Goal: Task Accomplishment & Management: Use online tool/utility

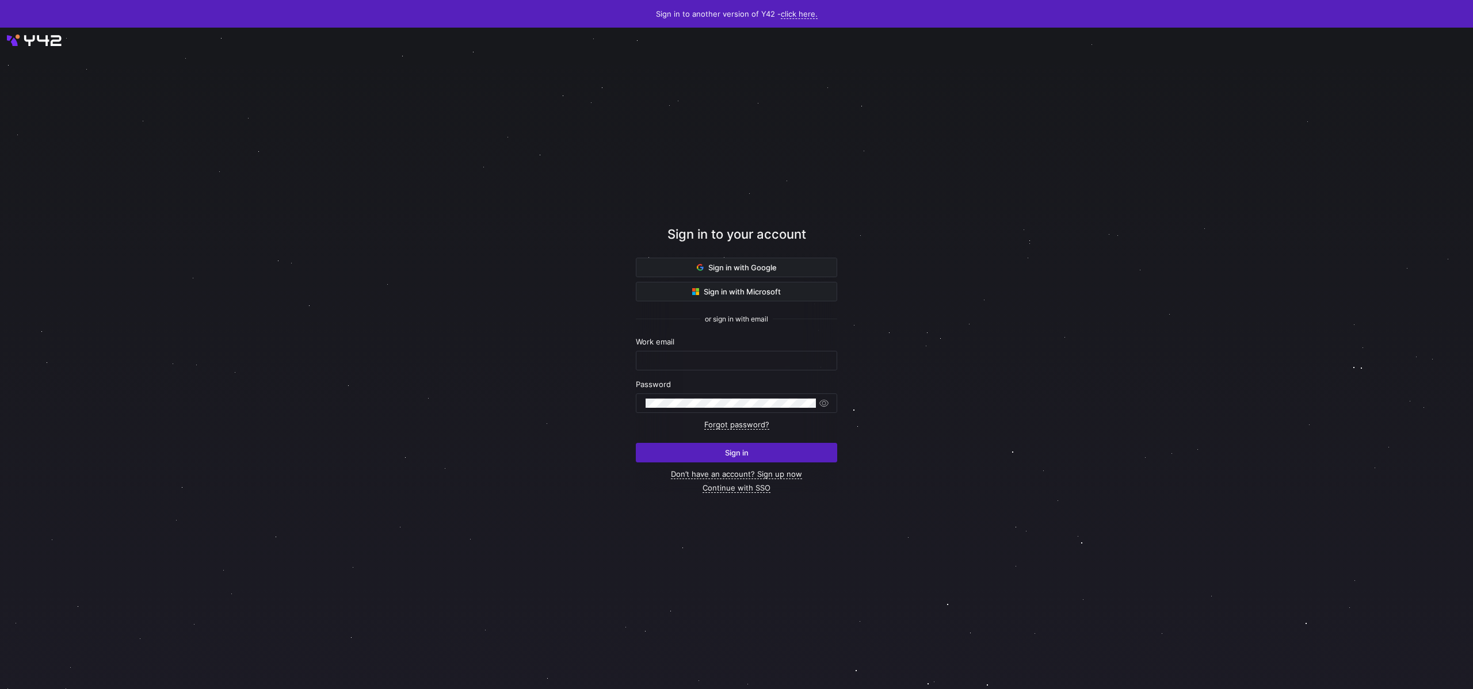
type input "[PERSON_NAME][EMAIL_ADDRESS][DOMAIN_NAME]"
click at [735, 466] on div "Sign in with Google Sign in with Microsoft or sign in with email Work email mon…" at bounding box center [736, 375] width 201 height 235
click at [735, 453] on span "Sign in" at bounding box center [737, 452] width 24 height 9
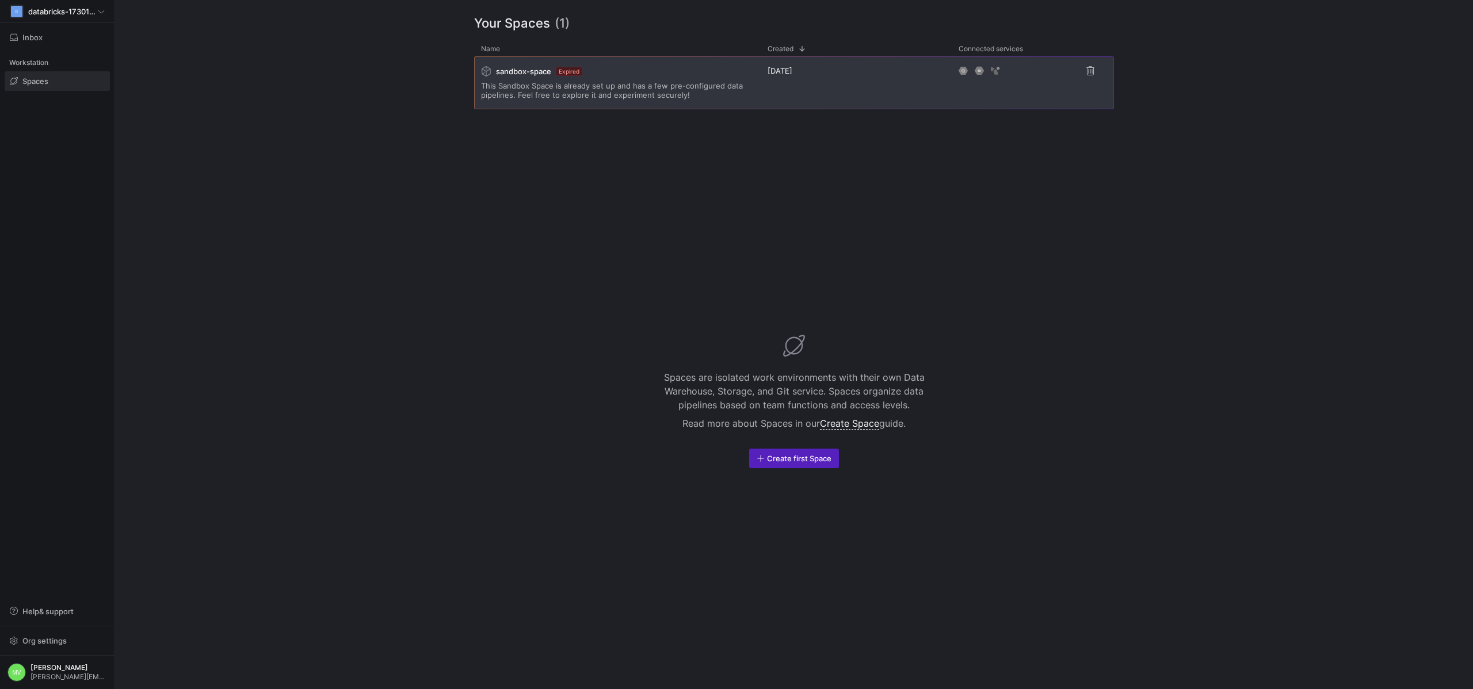
click at [735, 85] on span "This Sandbox Space is already set up and has a few pre-configured data pipeline…" at bounding box center [617, 90] width 273 height 18
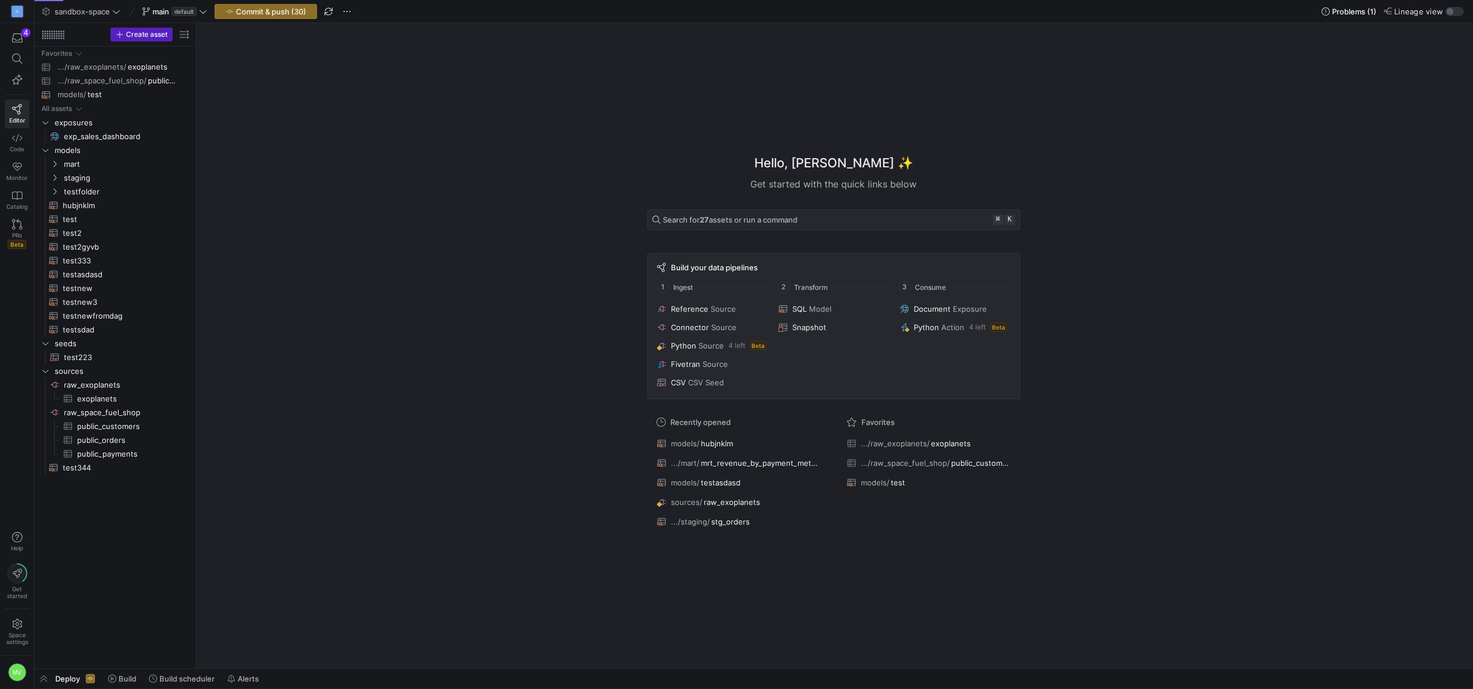
click at [591, 271] on div "Hello, [PERSON_NAME] ✨ Get started with the quick links below Search for 27 ass…" at bounding box center [833, 346] width 1265 height 646
click at [186, 33] on span "button" at bounding box center [184, 35] width 14 height 14
click at [240, 85] on label "Last build status" at bounding box center [246, 82] width 66 height 9
click at [213, 85] on input "Last build status" at bounding box center [208, 82] width 9 height 9
radio input "false"
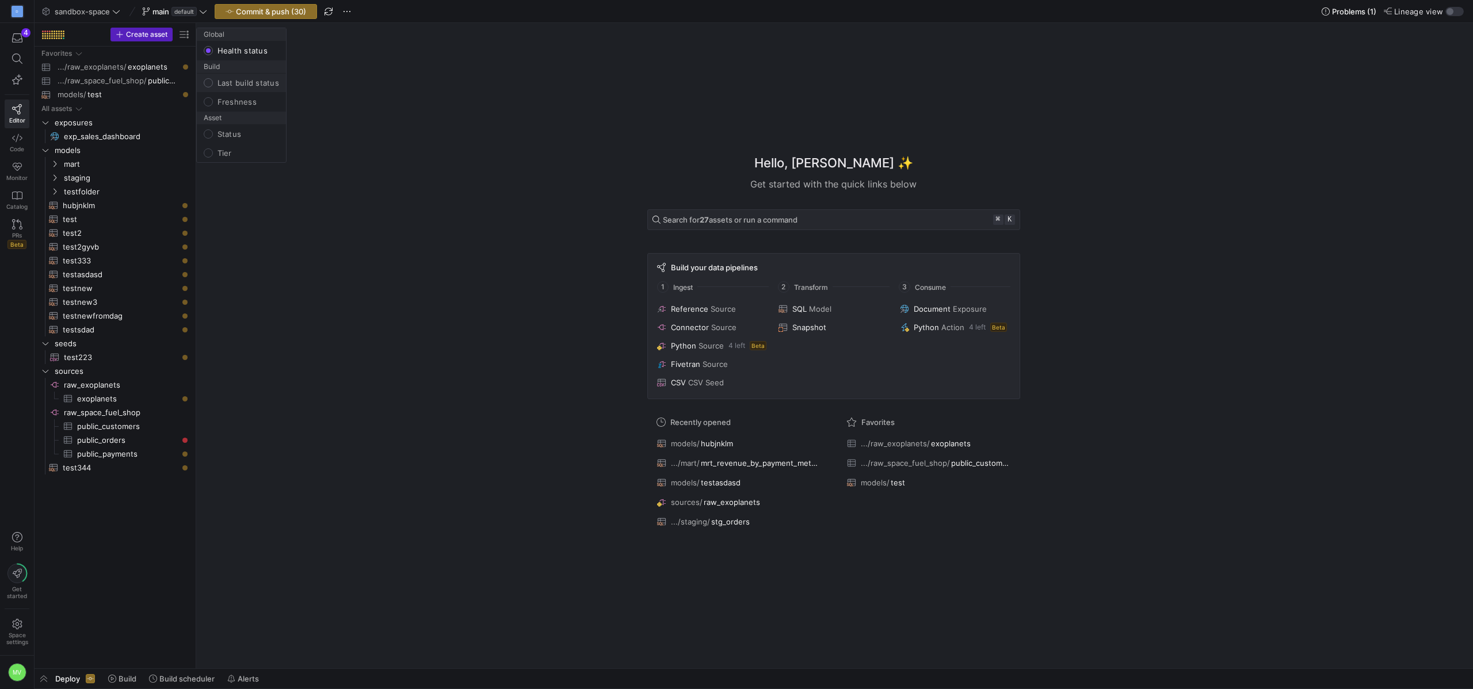
radio input "true"
click at [280, 472] on div at bounding box center [736, 344] width 1473 height 689
click at [177, 680] on span "Build scheduler" at bounding box center [186, 678] width 55 height 9
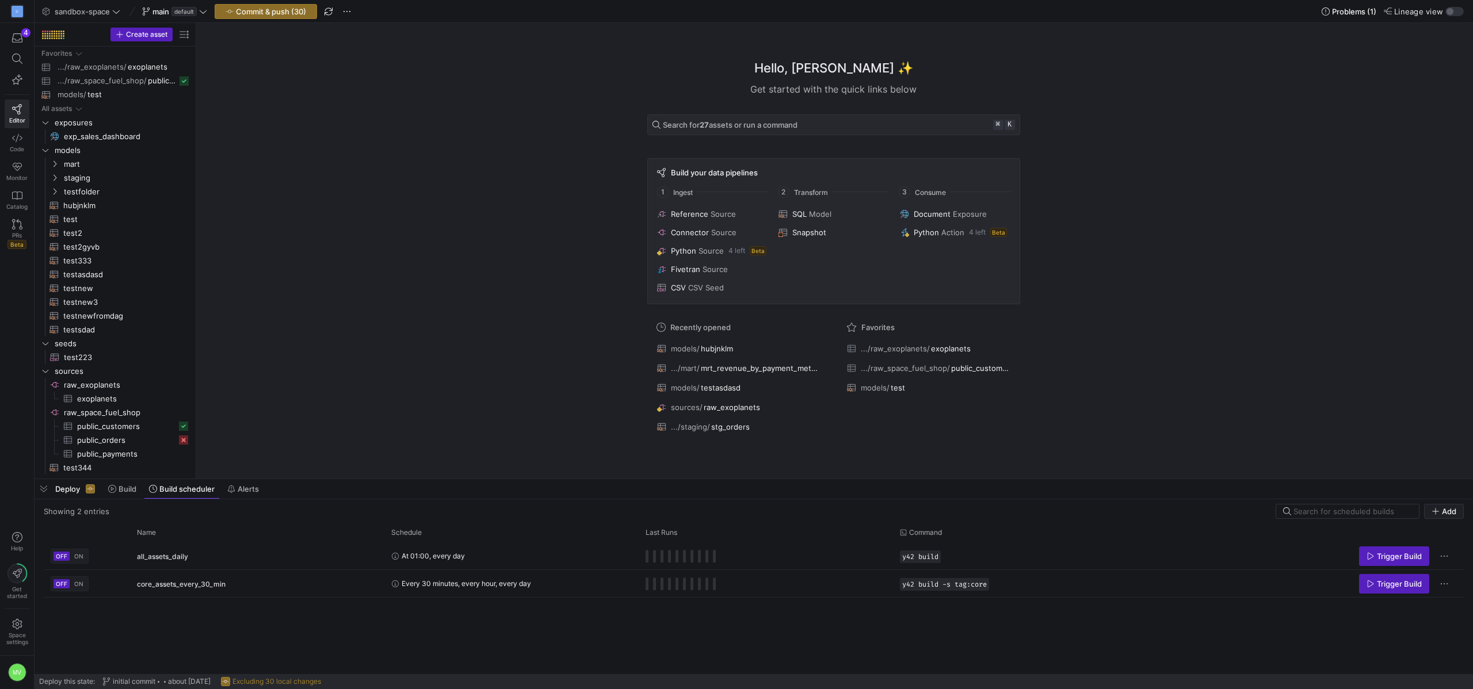
click at [129, 649] on div "OFF ON all_assets_daily At 01:00, every day y42 build Trigger Build OFF ON core…" at bounding box center [754, 609] width 1420 height 132
click at [121, 489] on span "Build" at bounding box center [128, 488] width 18 height 9
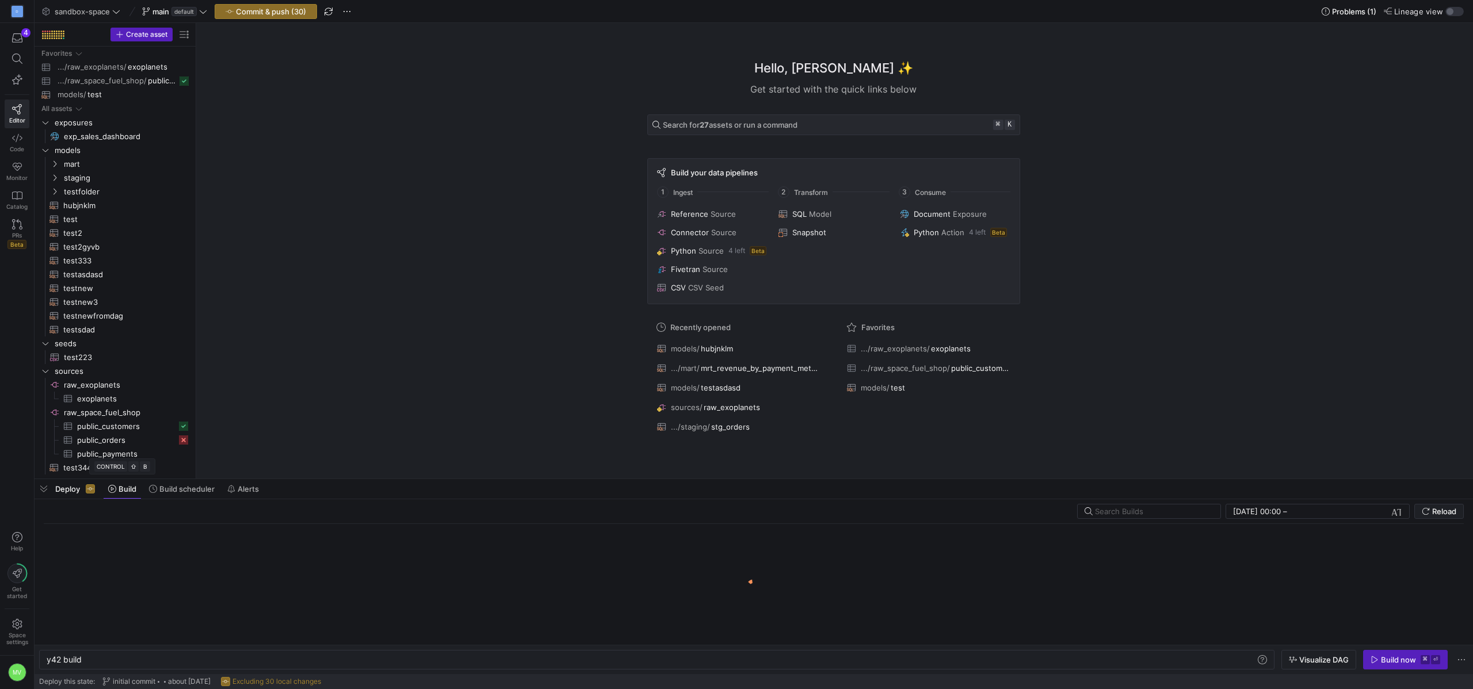
scroll to position [0, 35]
click at [1365, 512] on input "text" at bounding box center [1327, 511] width 75 height 9
click at [1397, 509] on span "button" at bounding box center [1397, 512] width 12 height 12
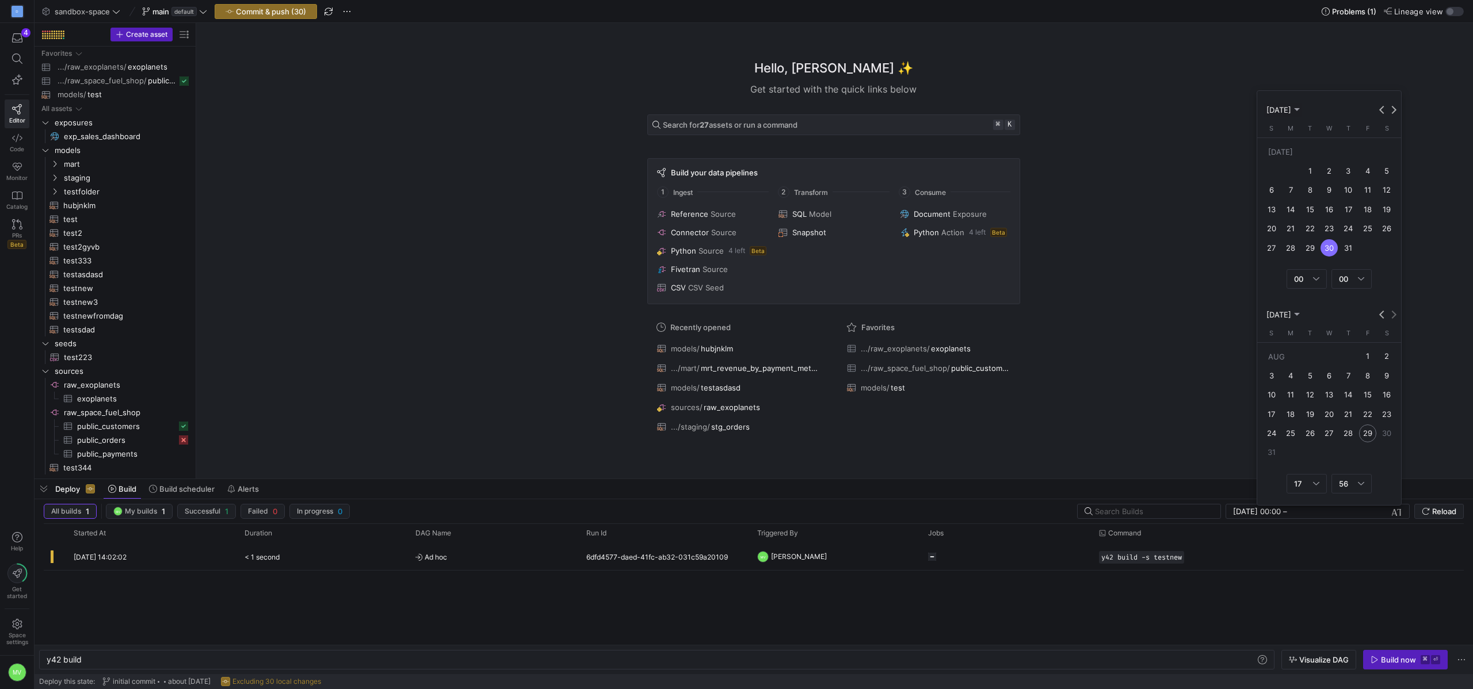
click at [1451, 144] on div at bounding box center [736, 344] width 1473 height 689
click at [1157, 245] on div "Hello, [PERSON_NAME] ✨ Get started with the quick links below Search for 27 ass…" at bounding box center [833, 251] width 1265 height 456
click at [73, 593] on div "[DATE] 14:02:02 < 1 second Ad hoc 6dfd4577-daed-41fc-ab32-031c59a20109 MV [PERS…" at bounding box center [754, 594] width 1420 height 102
click at [202, 9] on icon at bounding box center [203, 11] width 8 height 8
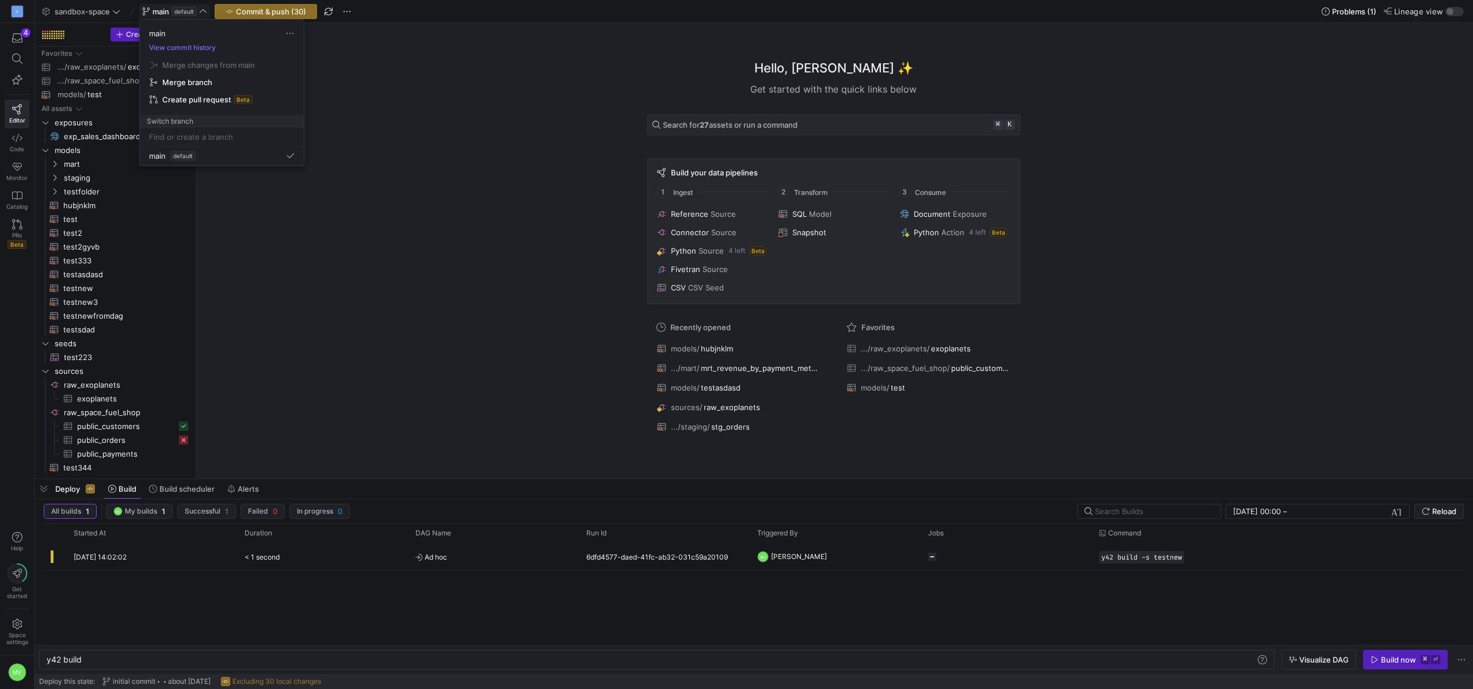
click at [398, 79] on div at bounding box center [736, 344] width 1473 height 689
click at [352, 9] on span "button" at bounding box center [347, 12] width 14 height 14
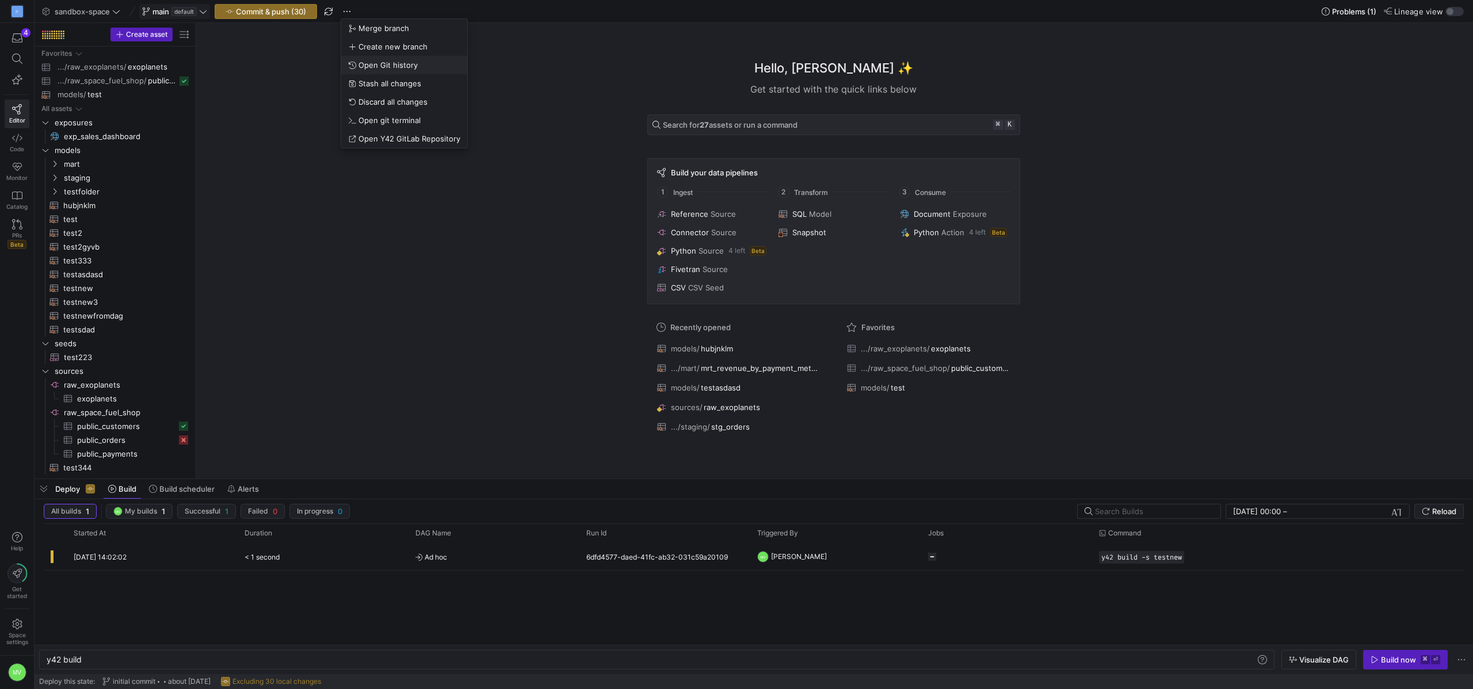
click at [389, 62] on span "Open Git history" at bounding box center [387, 64] width 59 height 9
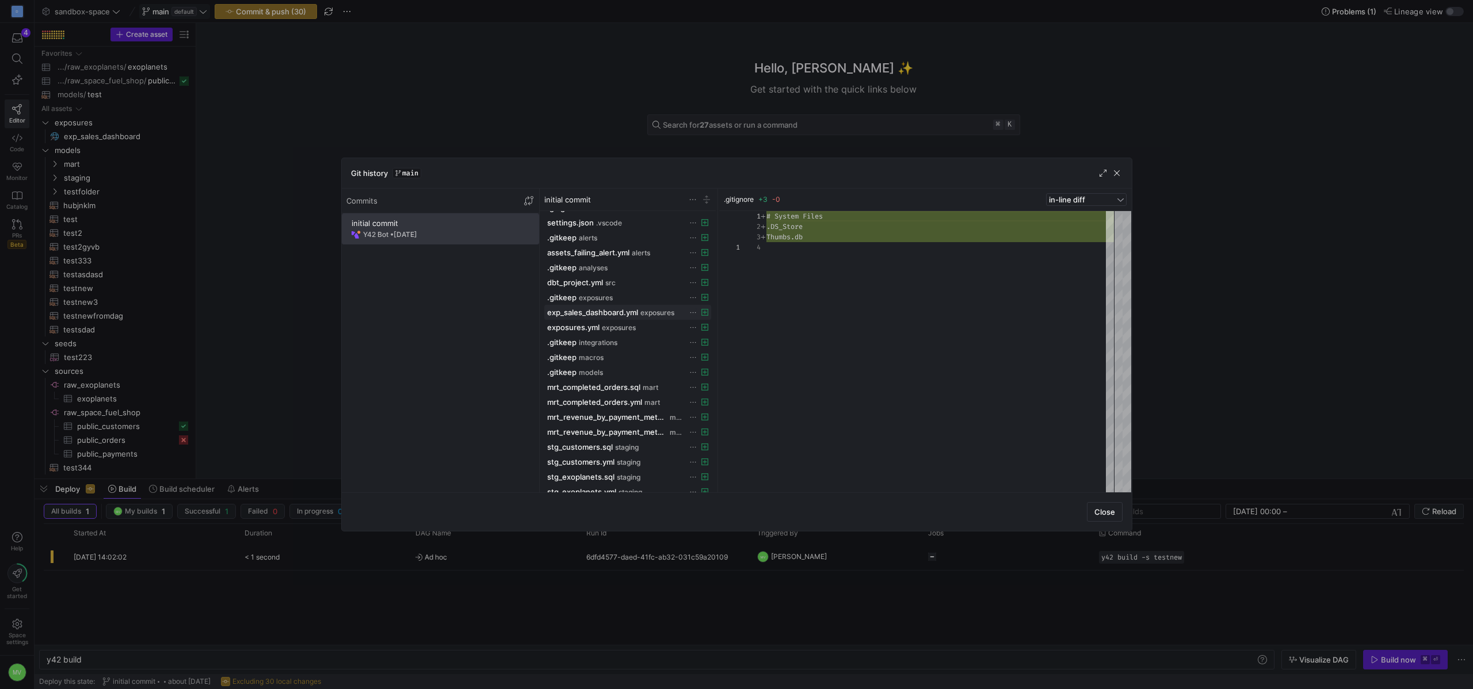
scroll to position [0, 0]
click at [605, 354] on span "exp_sales_dashboard.yml" at bounding box center [592, 357] width 91 height 9
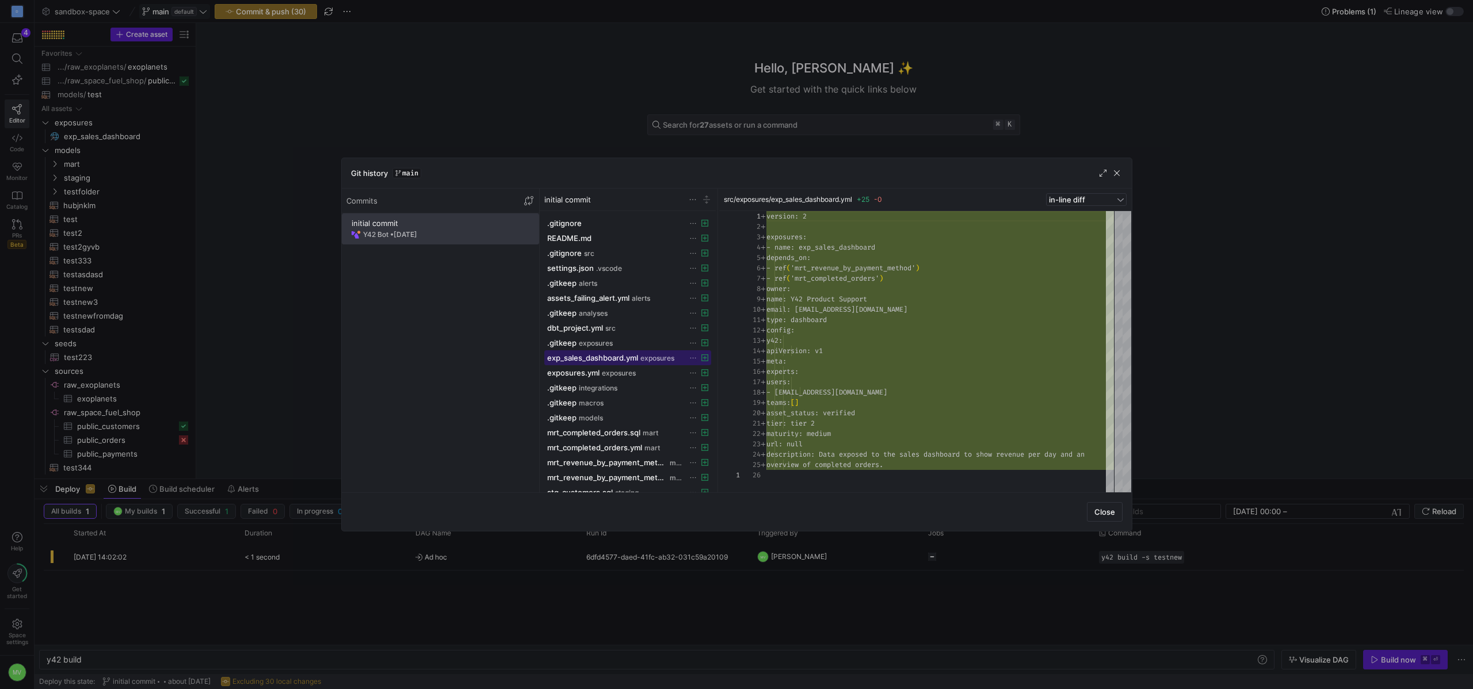
scroll to position [104, 0]
click at [403, 276] on cdk-virtual-scroll-viewport "initial commit Y42 Bot • [DATE]" at bounding box center [440, 352] width 197 height 279
click at [1113, 513] on span "Close" at bounding box center [1104, 512] width 21 height 9
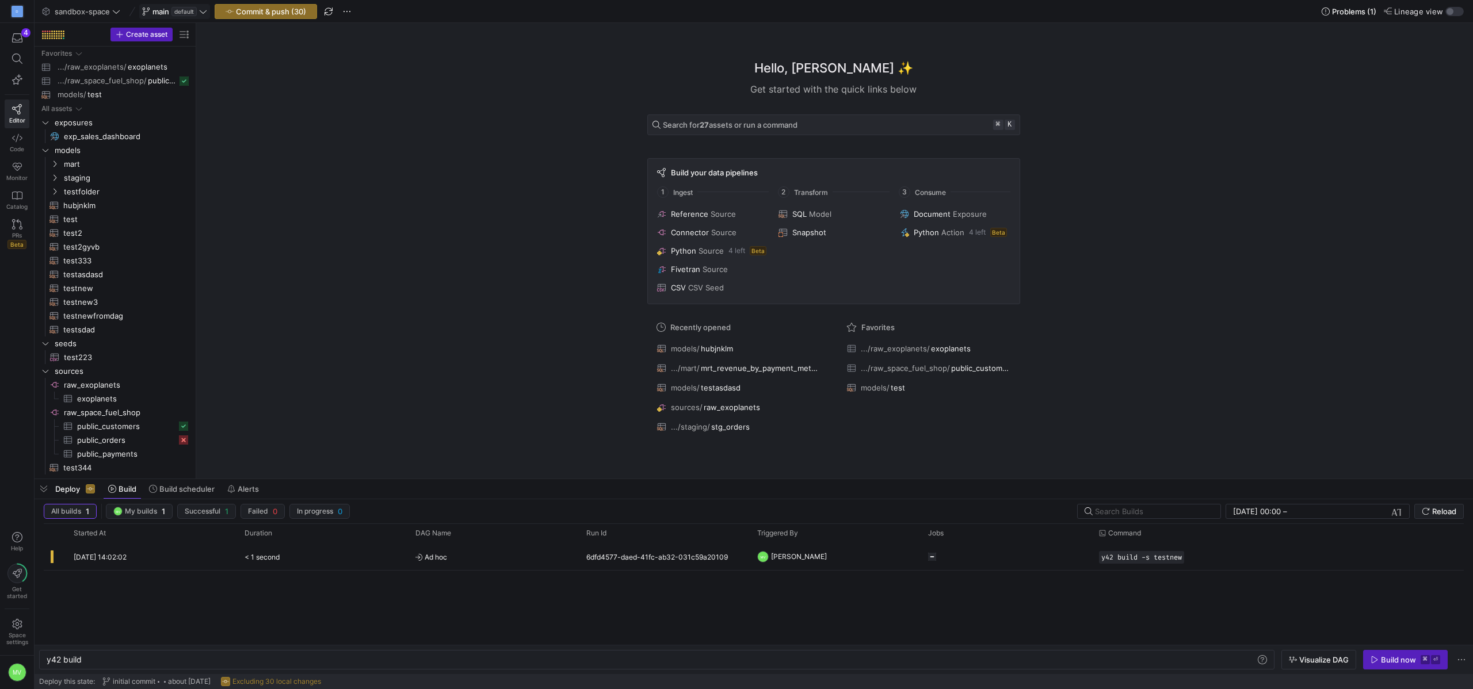
click at [321, 264] on div "Hello, [PERSON_NAME] ✨ Get started with the quick links below Search for 27 ass…" at bounding box center [833, 251] width 1265 height 456
